Goal: Task Accomplishment & Management: Manage account settings

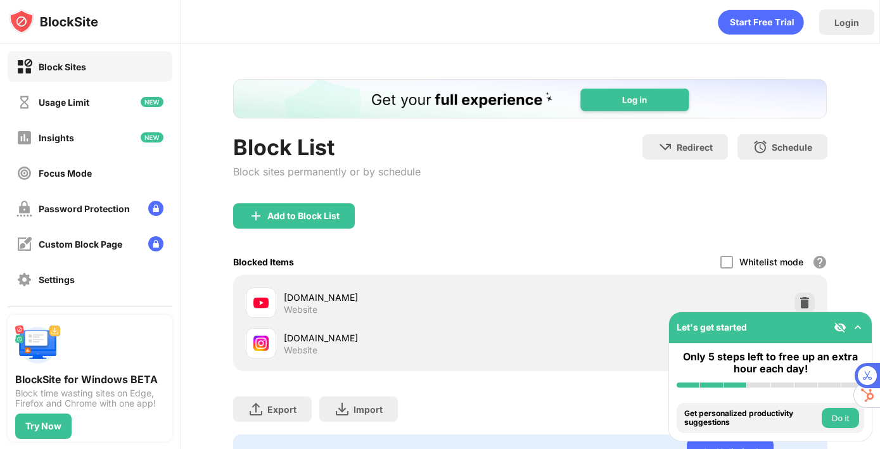
scroll to position [37, 0]
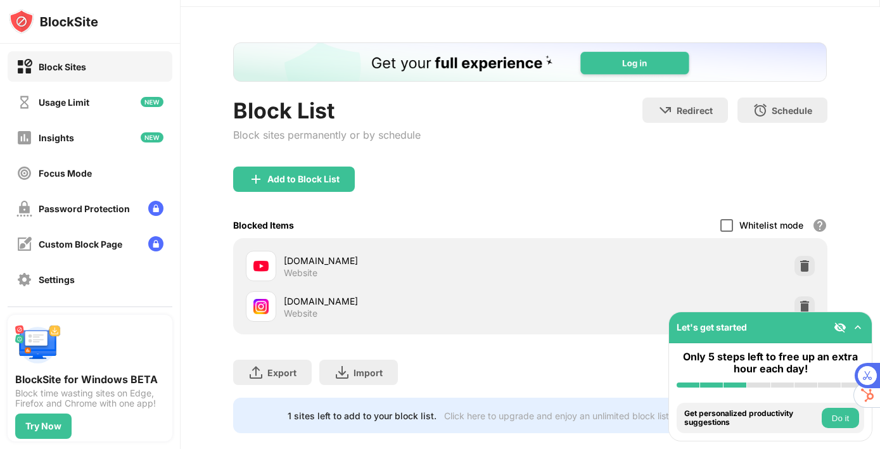
click at [727, 226] on div at bounding box center [726, 225] width 13 height 13
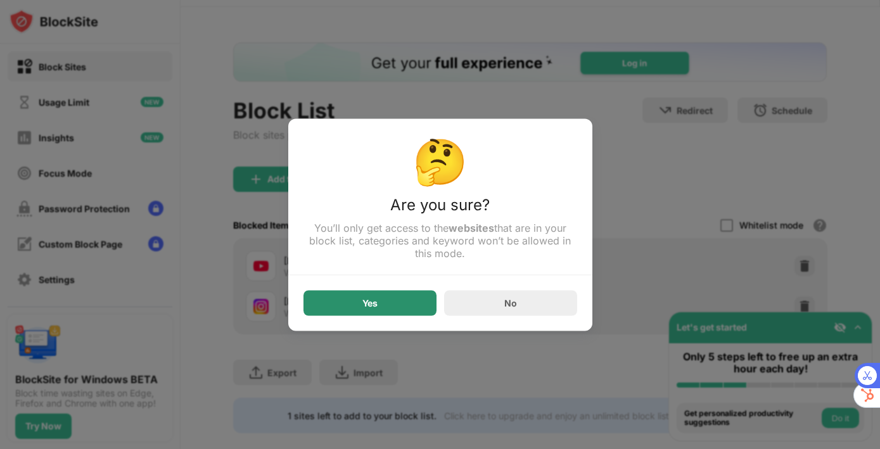
click at [343, 304] on div "Yes" at bounding box center [369, 302] width 133 height 25
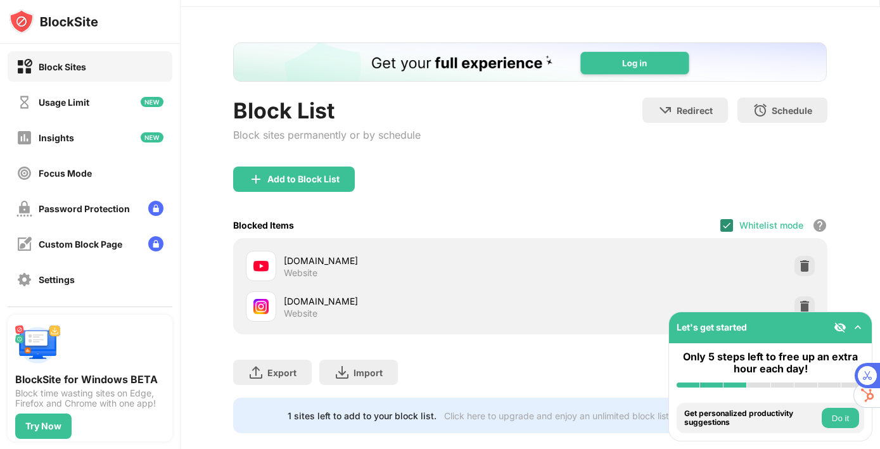
click at [727, 223] on img at bounding box center [727, 225] width 10 height 10
click at [727, 232] on div "Whitelist mode Block all websites except for those in your whitelist. Whitelist…" at bounding box center [773, 225] width 107 height 26
click at [726, 223] on div at bounding box center [726, 225] width 13 height 13
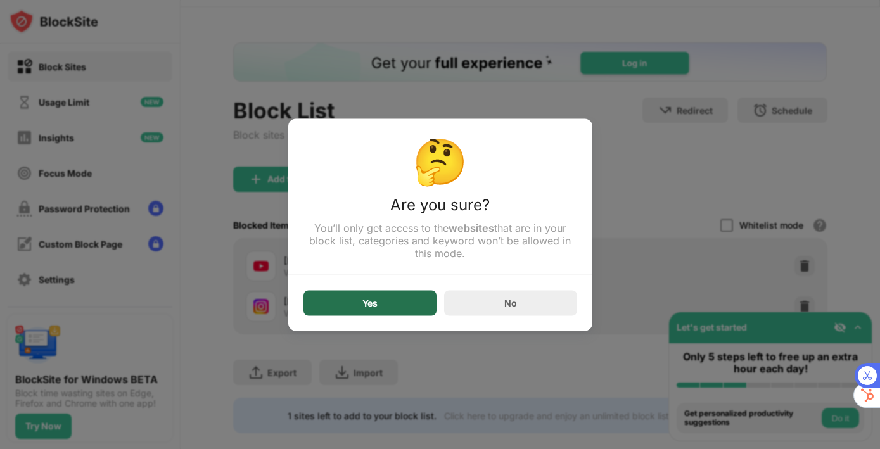
click at [359, 297] on div "Yes" at bounding box center [369, 302] width 133 height 25
